Goal: Check status

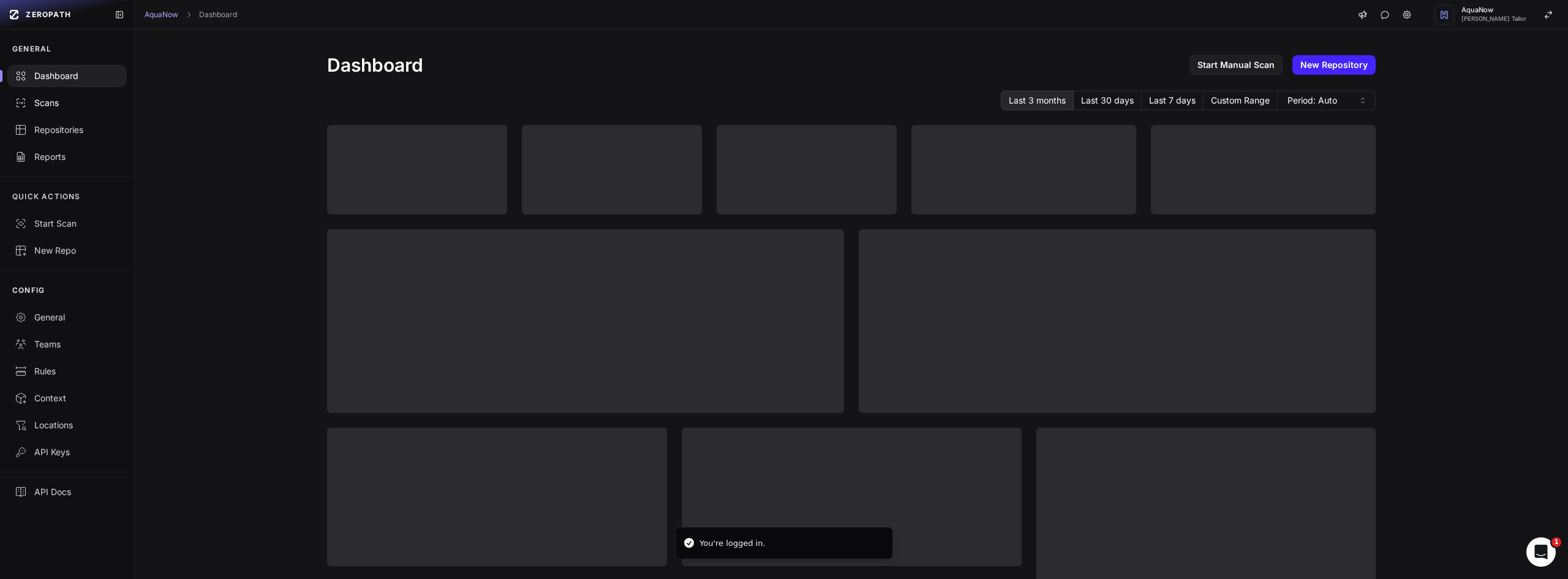
click at [72, 106] on div "Scans" at bounding box center [68, 102] width 105 height 12
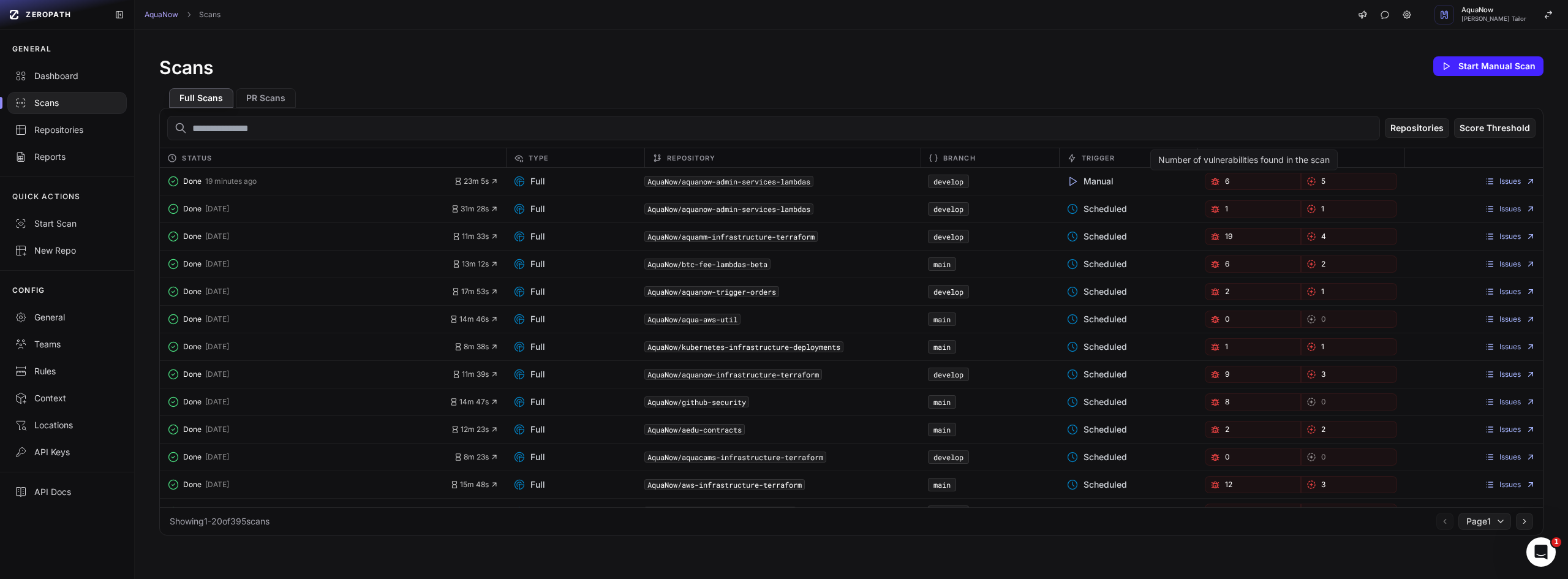
click at [1240, 181] on link "6" at bounding box center [1253, 181] width 96 height 17
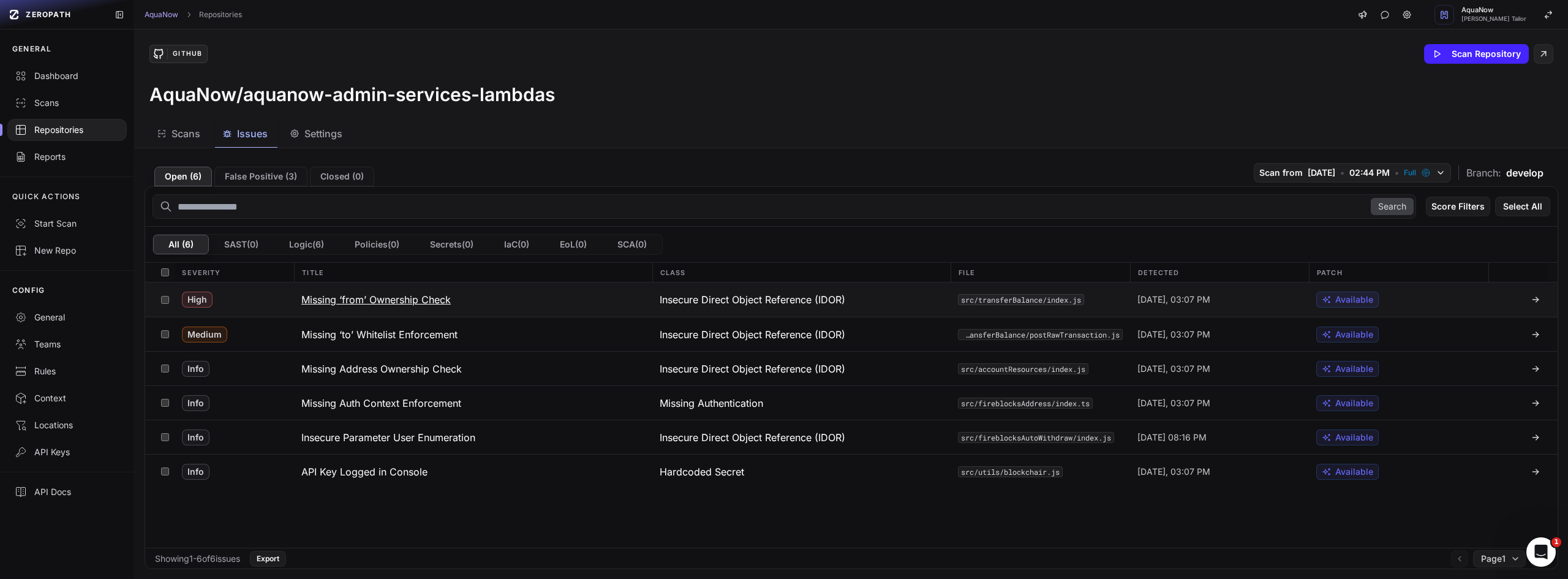
click at [294, 287] on button "Missing ‘from’ Ownership Check" at bounding box center [473, 299] width 358 height 35
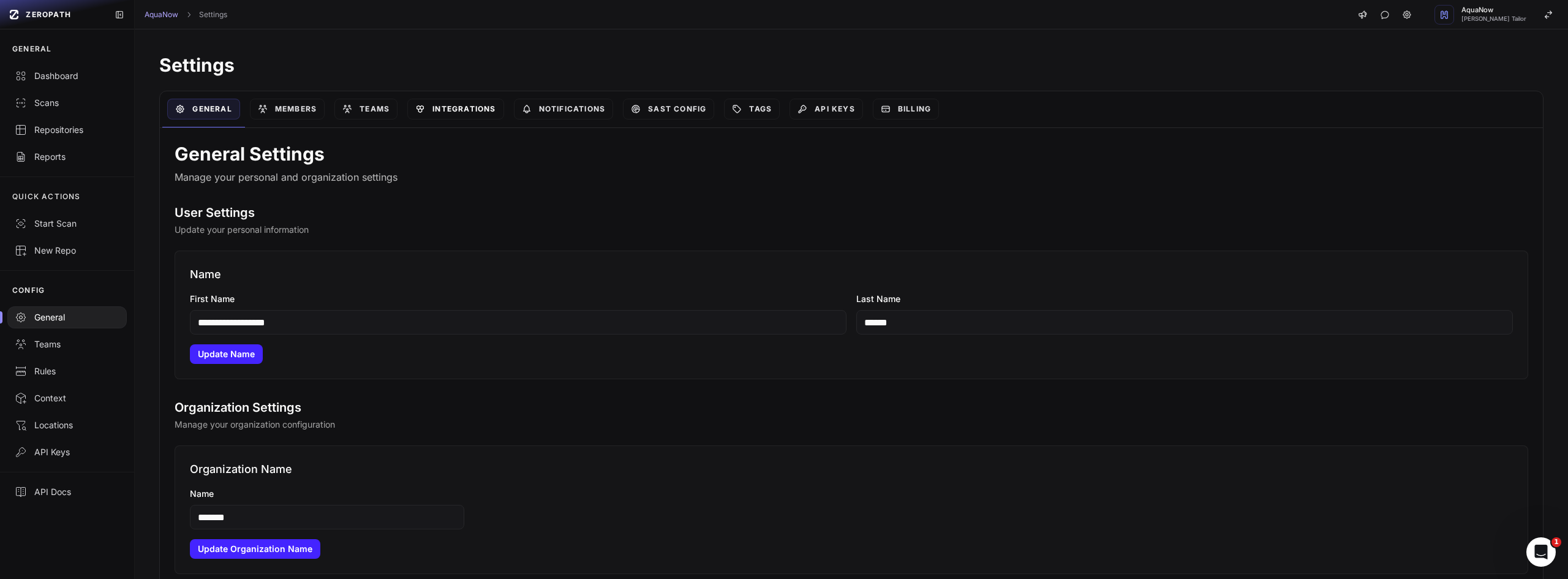
click at [458, 105] on link "Integrations" at bounding box center [455, 109] width 96 height 21
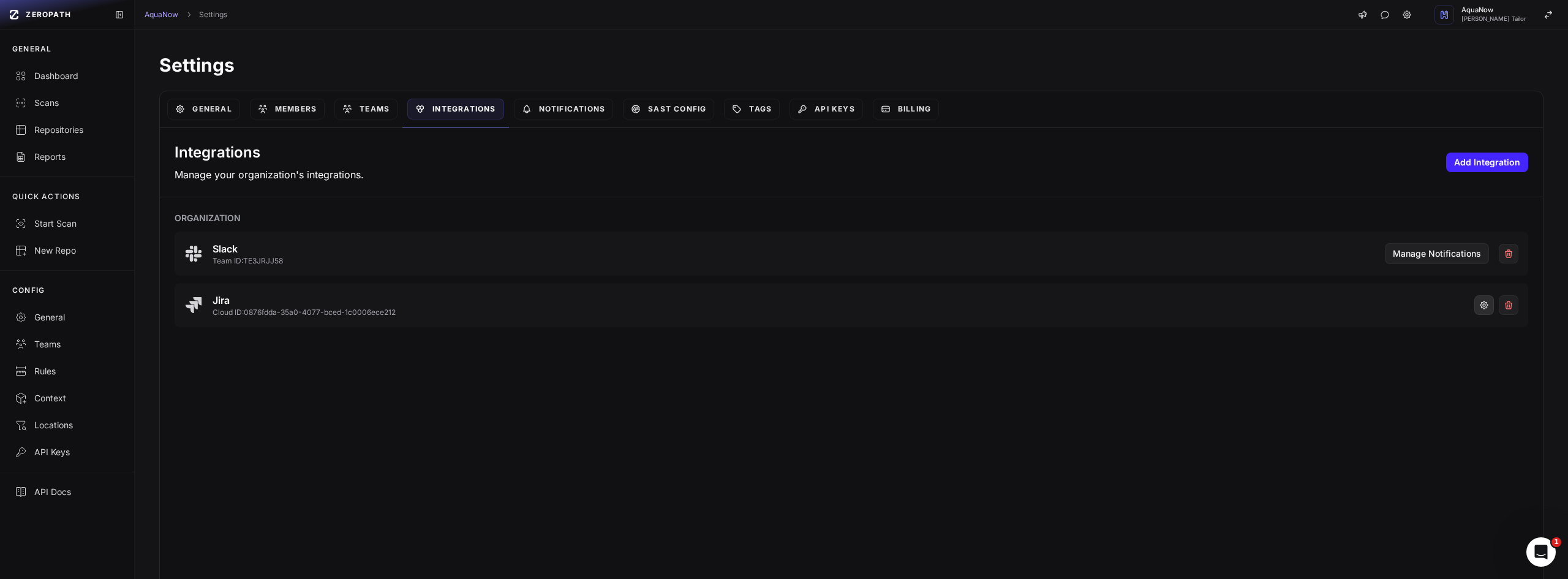
click at [1481, 308] on icon "button" at bounding box center [1484, 305] width 8 height 8
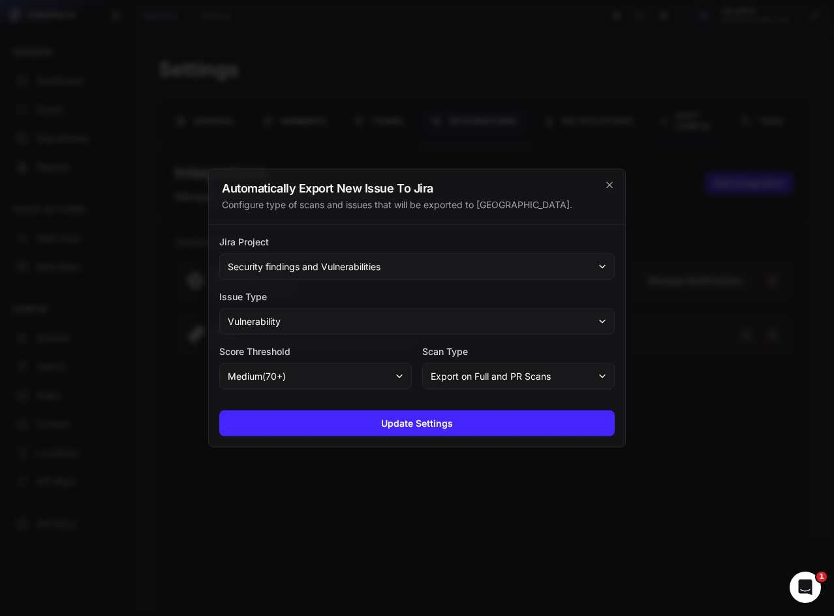
click at [292, 65] on div at bounding box center [417, 308] width 834 height 616
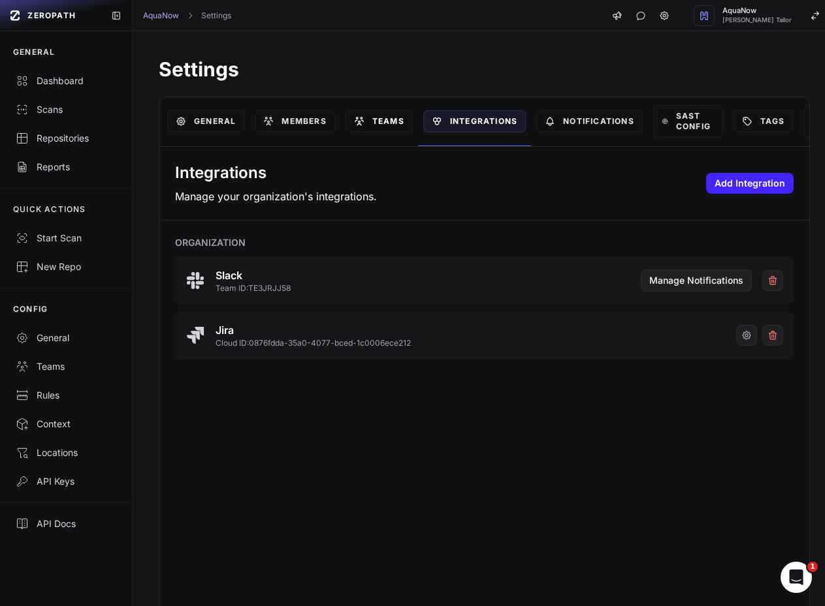
click at [388, 120] on link "Teams" at bounding box center [378, 121] width 67 height 22
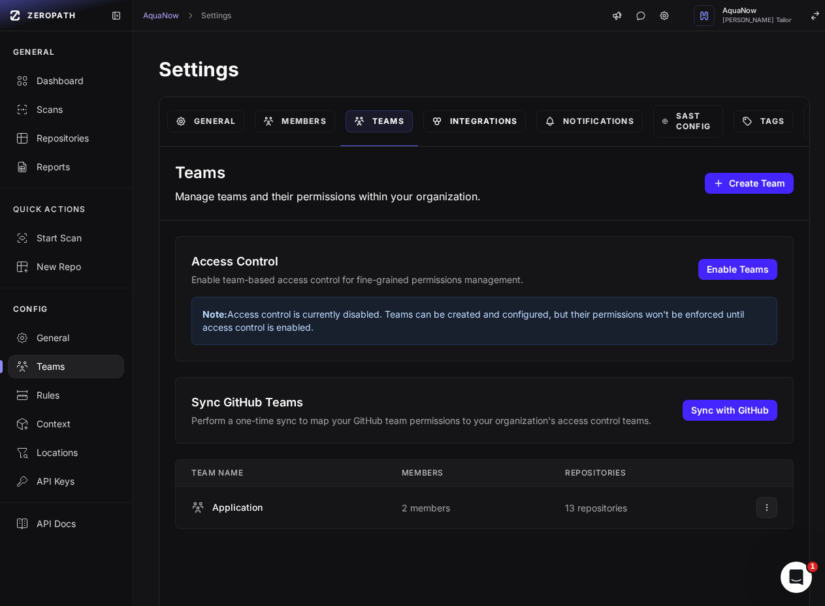
click at [477, 118] on link "Integrations" at bounding box center [474, 121] width 102 height 22
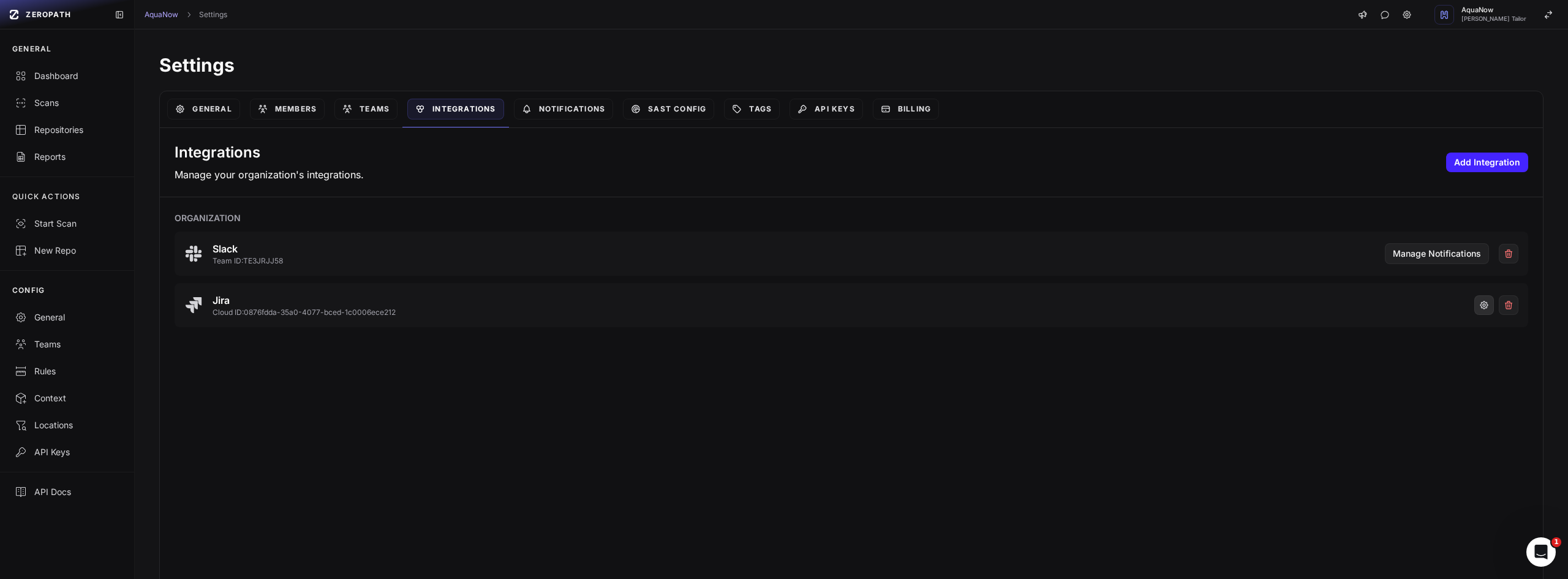
click at [1474, 299] on button "button" at bounding box center [1484, 305] width 20 height 20
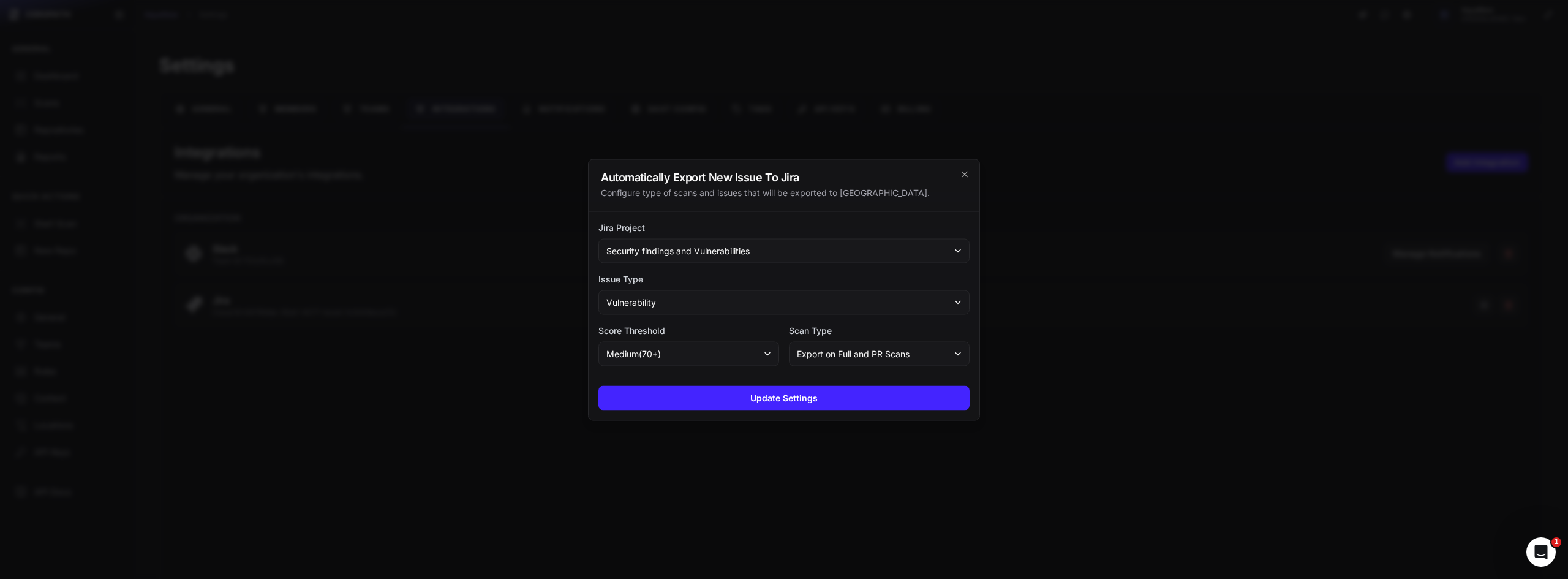
click at [435, 428] on div at bounding box center [784, 289] width 1568 height 579
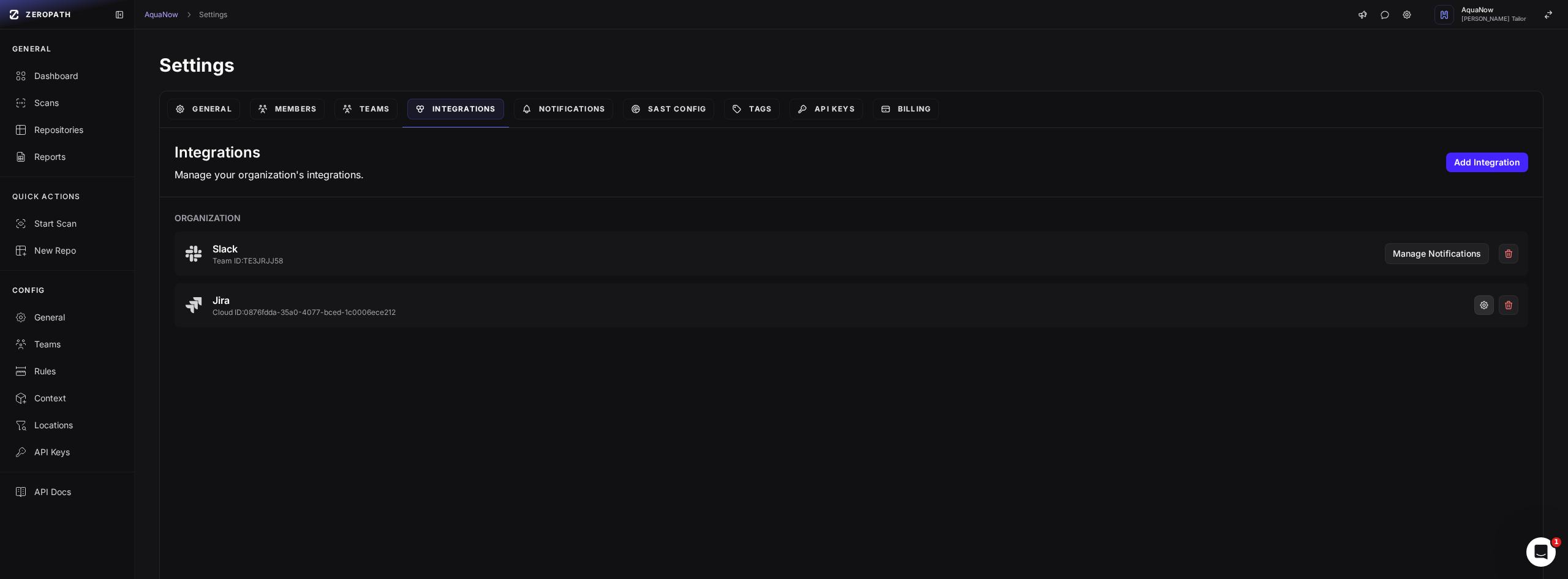
click at [1474, 310] on button "button" at bounding box center [1484, 305] width 20 height 20
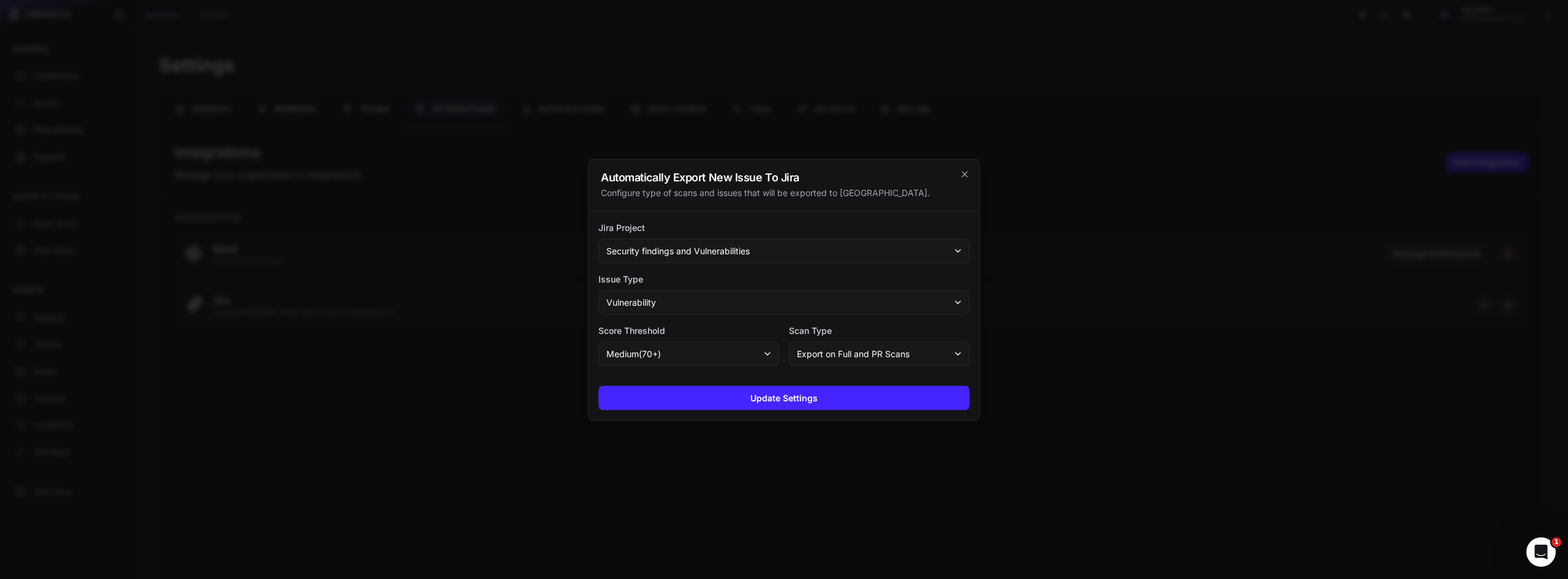
click at [492, 394] on div at bounding box center [784, 289] width 1568 height 579
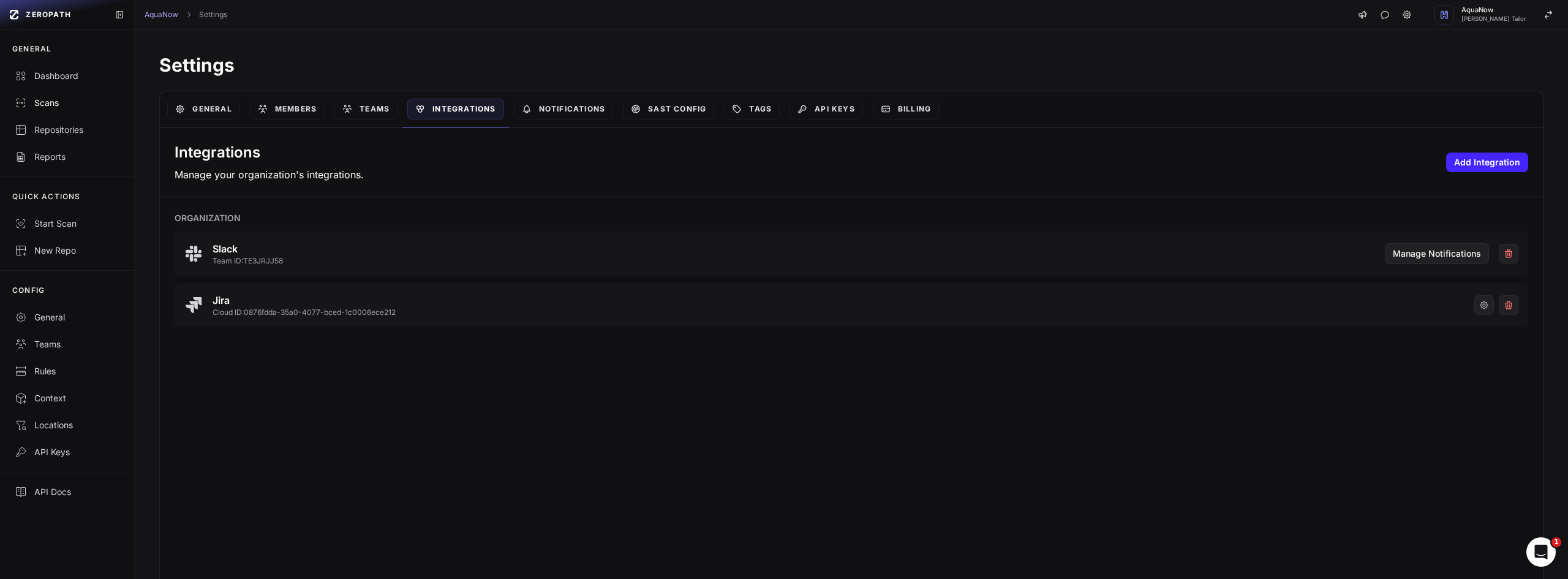
click at [59, 100] on div "Scans" at bounding box center [68, 102] width 105 height 12
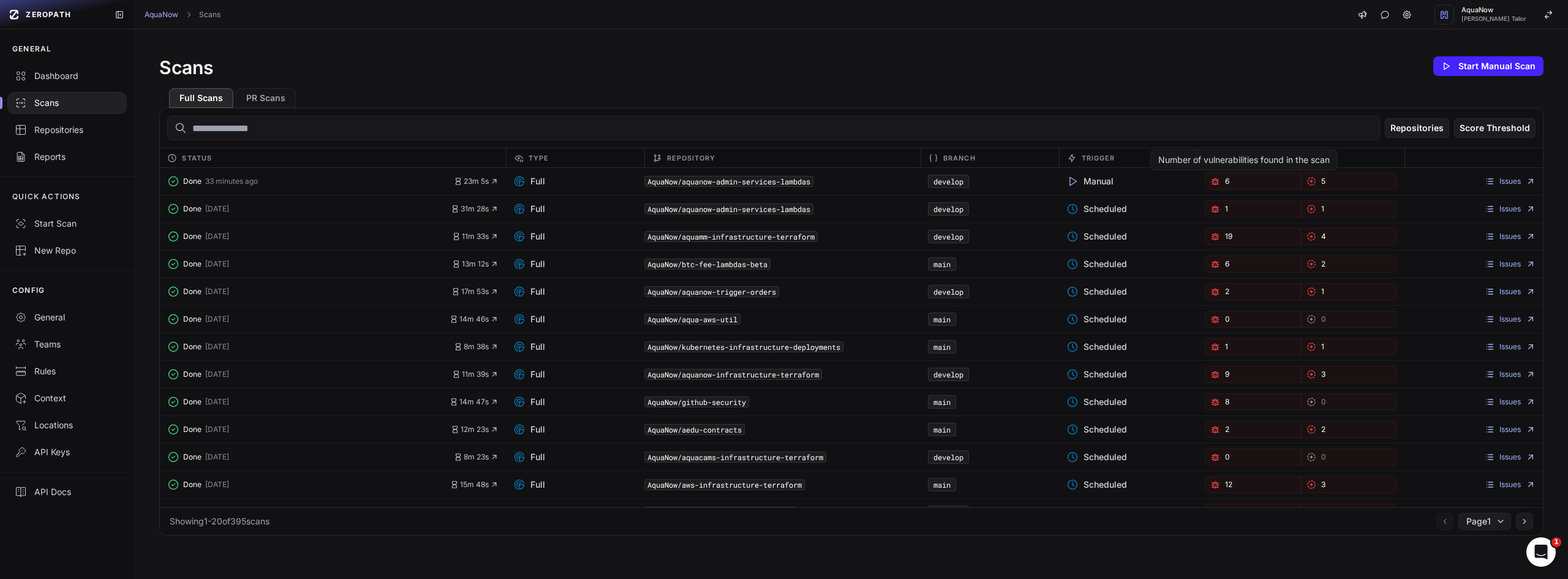
click at [1222, 187] on link "6" at bounding box center [1253, 181] width 96 height 17
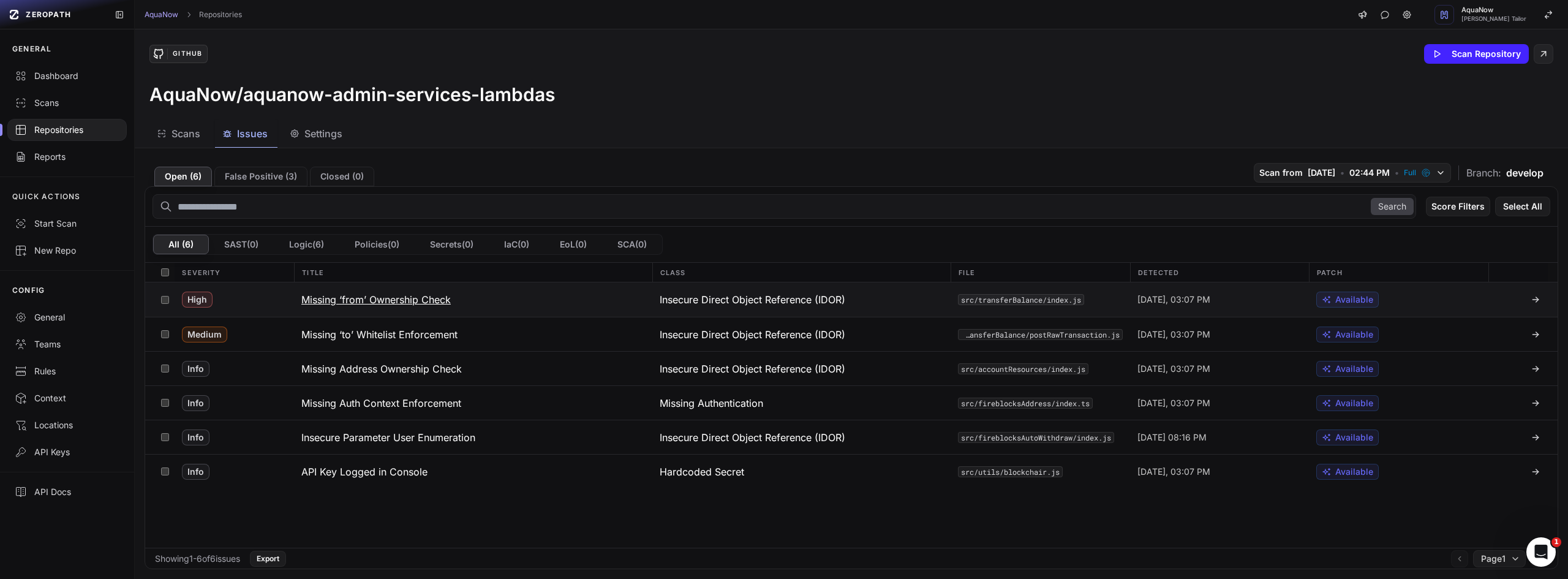
click at [1156, 297] on span "[DATE], 03:07 PM" at bounding box center [1174, 299] width 73 height 12
